Goal: Find specific page/section: Find specific page/section

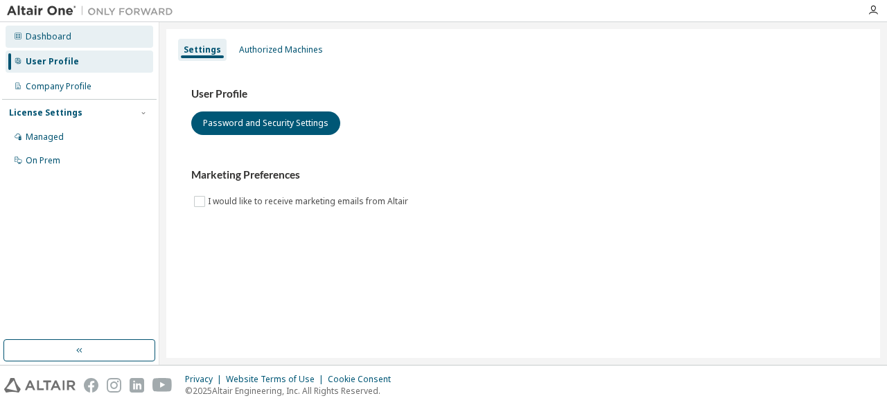
click at [51, 28] on div "Dashboard" at bounding box center [80, 37] width 148 height 22
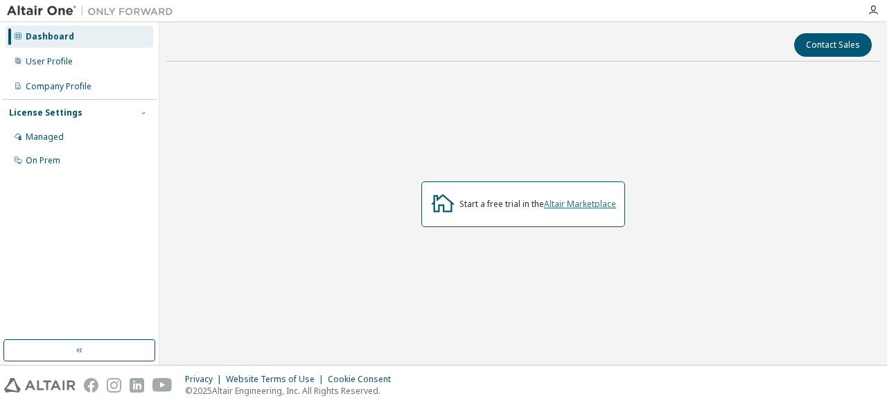
click at [580, 199] on link "Altair Marketplace" at bounding box center [580, 204] width 72 height 12
click at [558, 202] on link "Altair Marketplace" at bounding box center [580, 204] width 72 height 12
